Goal: Task Accomplishment & Management: Manage account settings

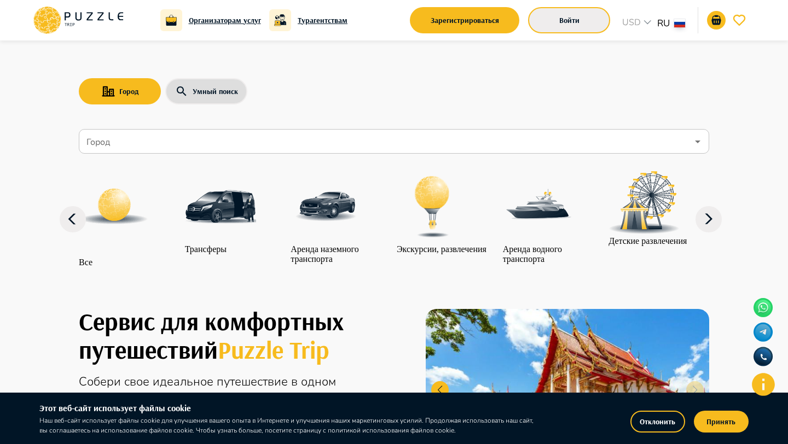
click at [536, 19] on button "Войти" at bounding box center [569, 20] width 82 height 26
type input "**********"
